Goal: Task Accomplishment & Management: Complete application form

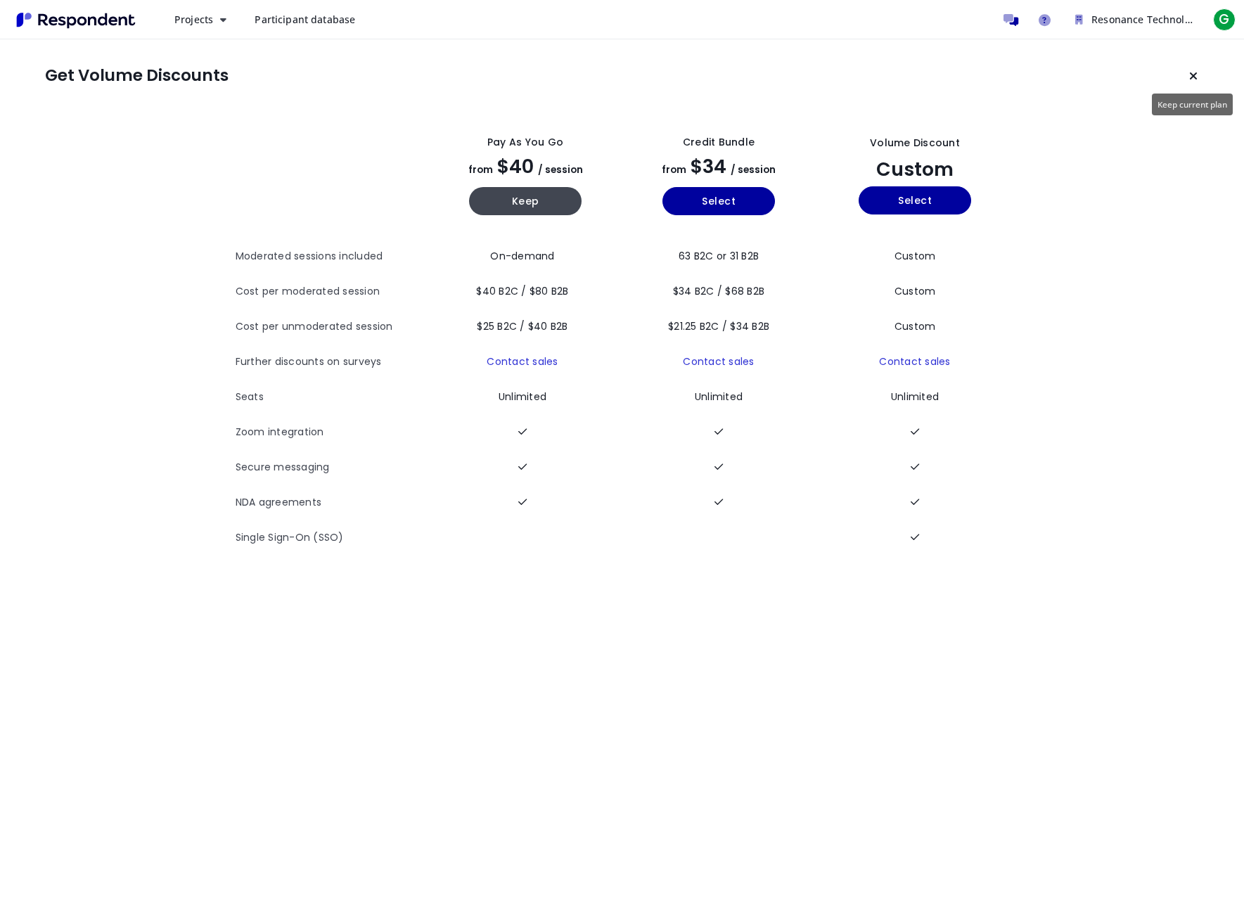
click at [1193, 80] on icon "Keep current plan" at bounding box center [1193, 75] width 8 height 11
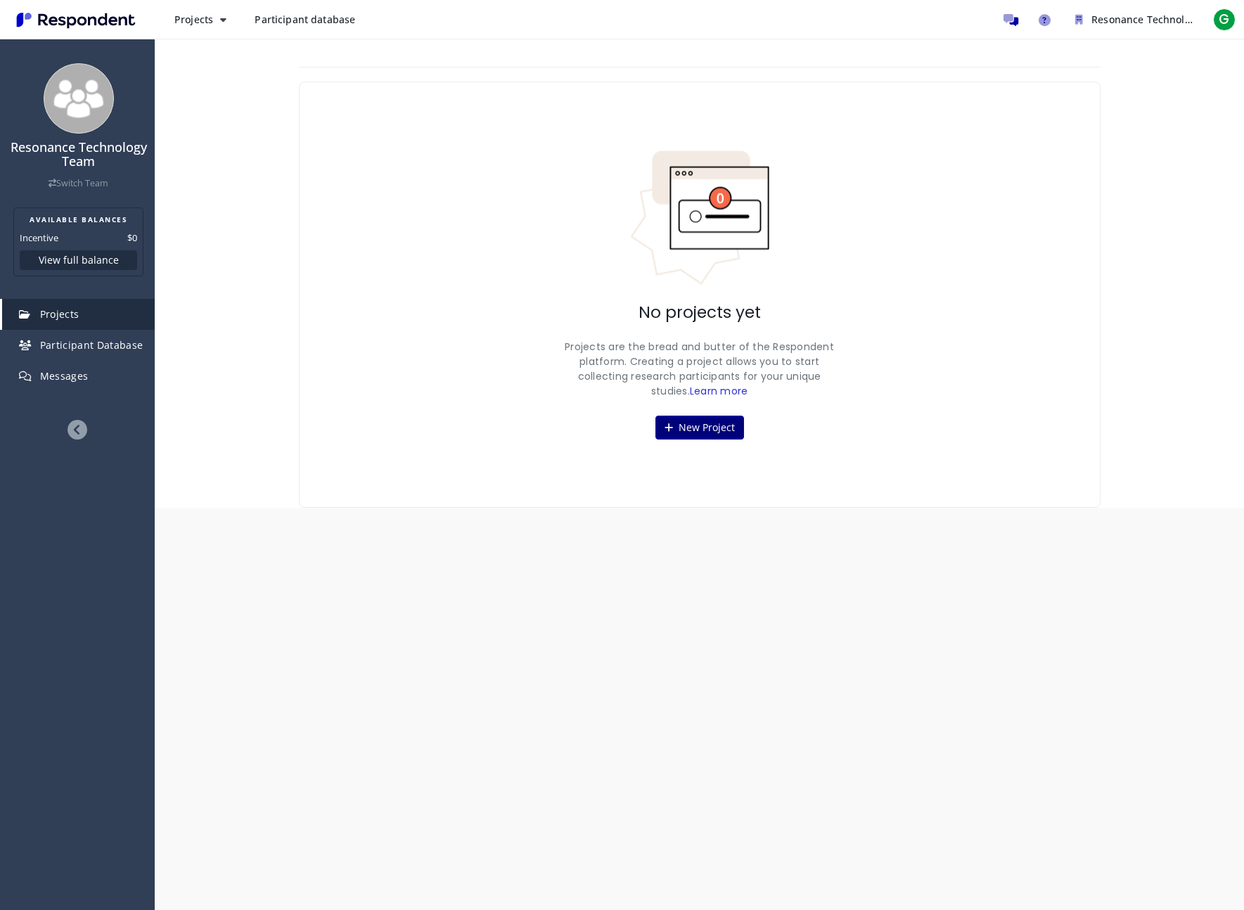
click at [699, 426] on button "New Project" at bounding box center [699, 428] width 89 height 24
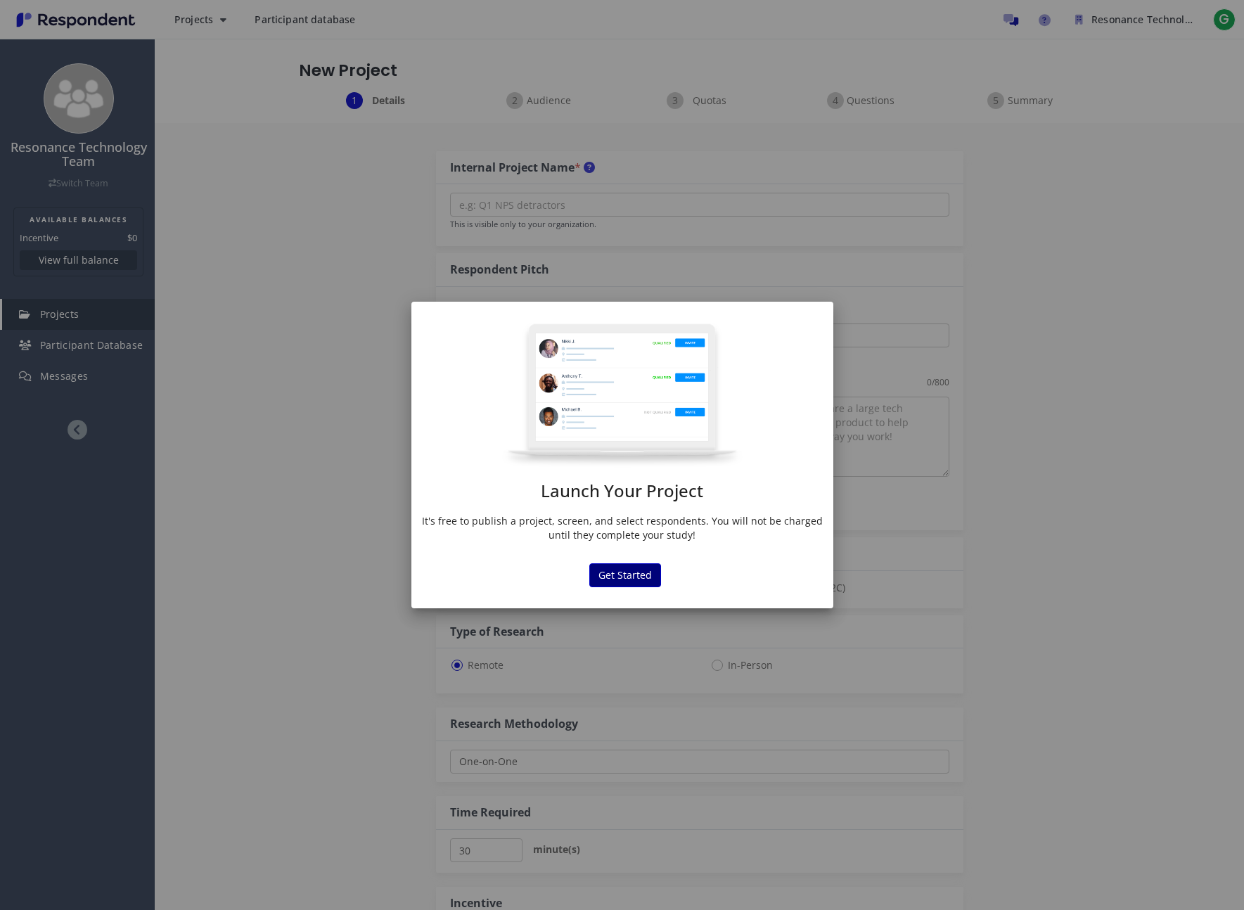
click at [656, 579] on button "Get Started" at bounding box center [625, 575] width 72 height 24
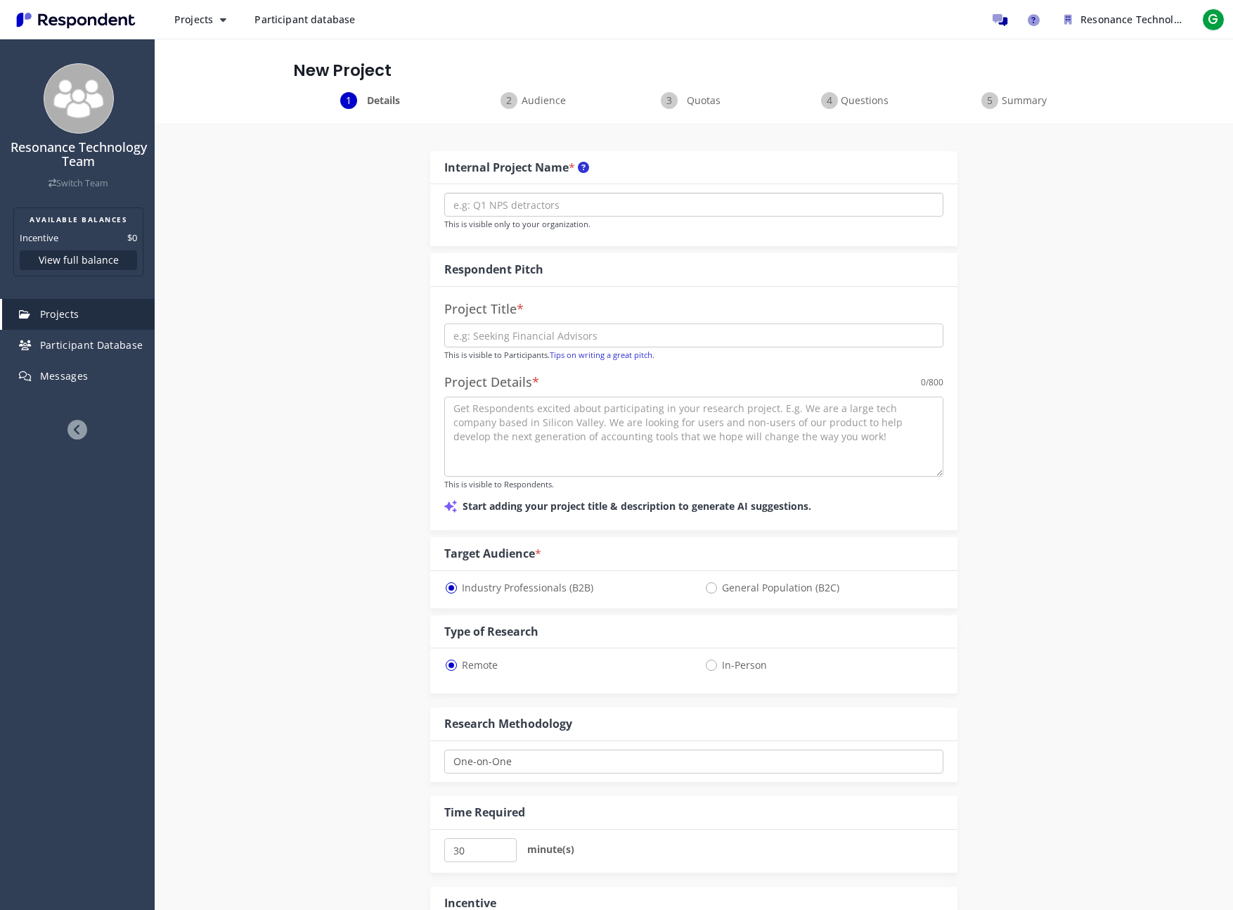
click at [688, 200] on input "text" at bounding box center [693, 205] width 499 height 24
type input "N"
type input "Parents Research"
click at [655, 336] on input "text" at bounding box center [693, 335] width 499 height 24
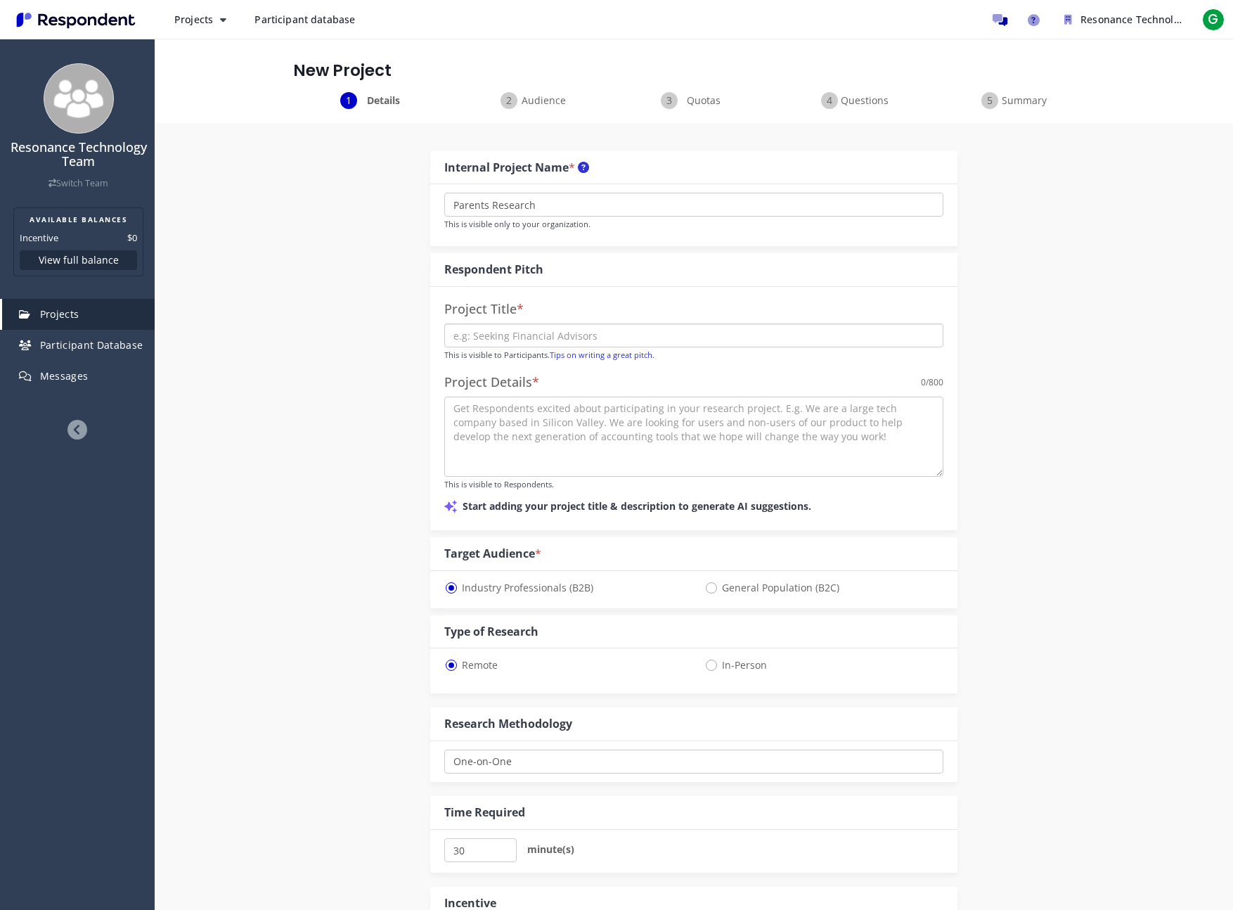
click at [655, 336] on input "text" at bounding box center [693, 335] width 499 height 24
click at [427, 358] on div "Internal Project Name * Parents Research This is visible only to your organizat…" at bounding box center [694, 653] width 548 height 1060
click at [637, 354] on link "Tips on writing a great pitch." at bounding box center [602, 354] width 105 height 11
click at [0, 0] on body "Projects Create project Projects dashboard Participant database Resonance Techn…" at bounding box center [616, 455] width 1233 height 910
